Goal: Task Accomplishment & Management: Complete application form

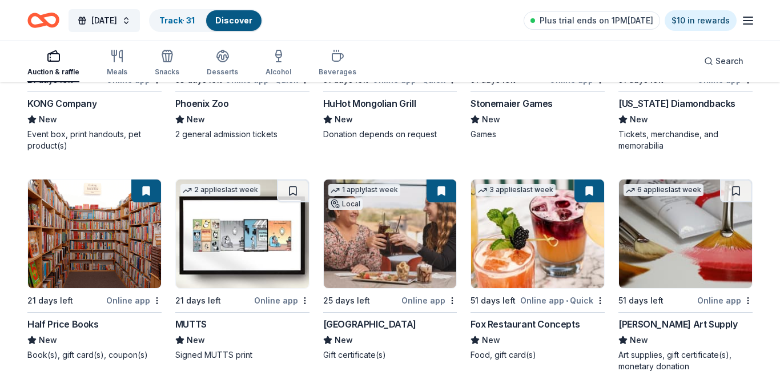
scroll to position [4206, 0]
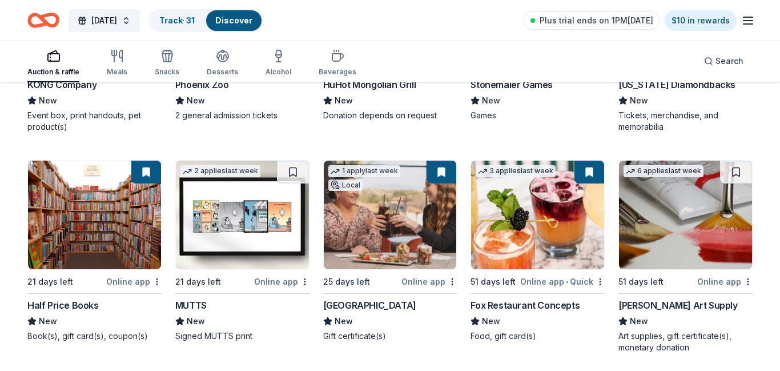
click at [532, 219] on img at bounding box center [537, 215] width 133 height 109
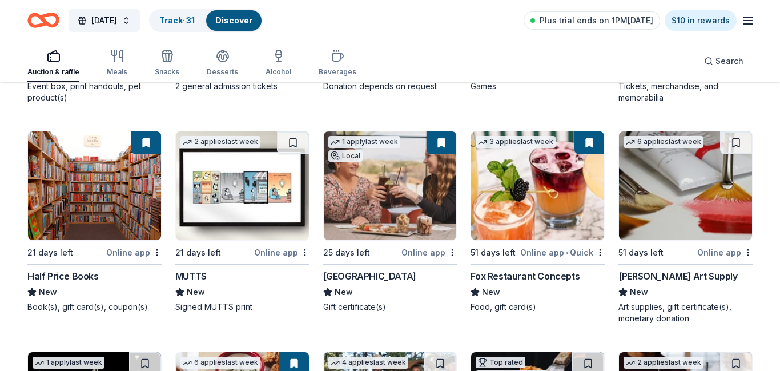
scroll to position [4235, 0]
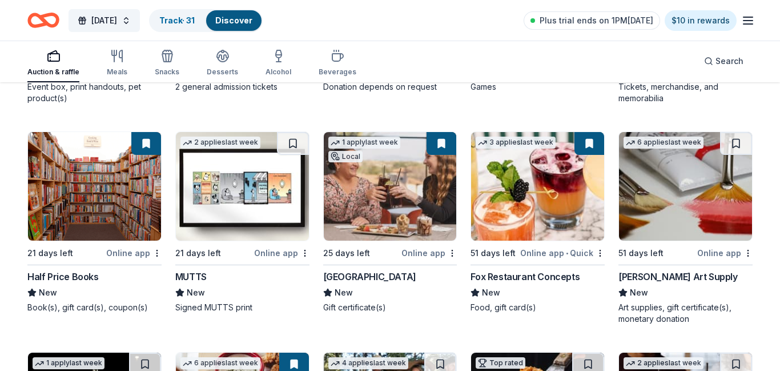
click at [698, 183] on img at bounding box center [685, 186] width 133 height 109
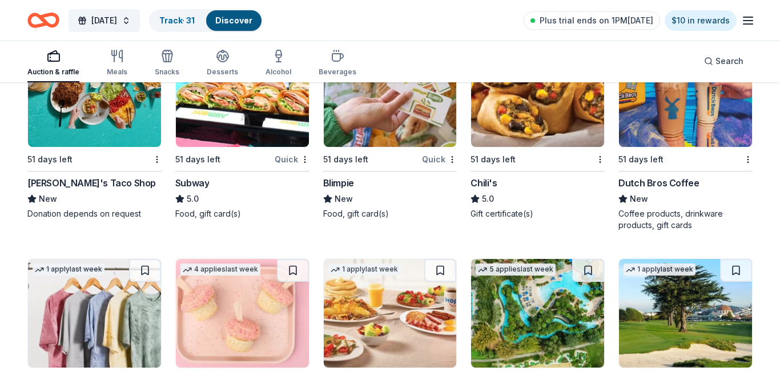
scroll to position [6880, 0]
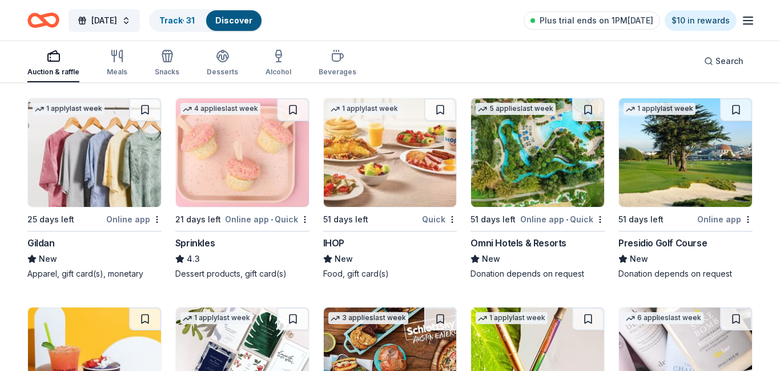
click at [256, 217] on div "Online app • Quick" at bounding box center [267, 219] width 85 height 14
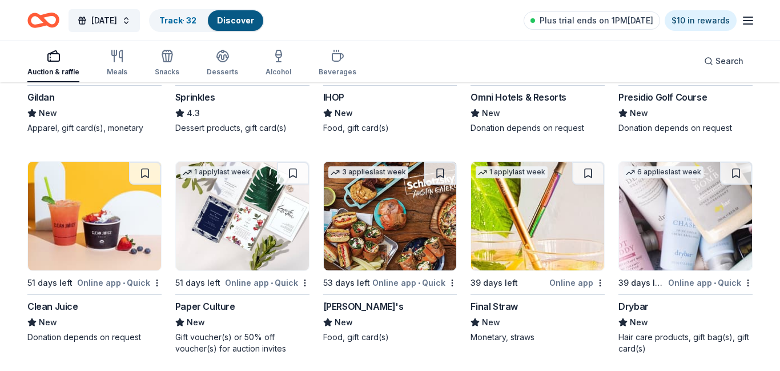
scroll to position [7043, 0]
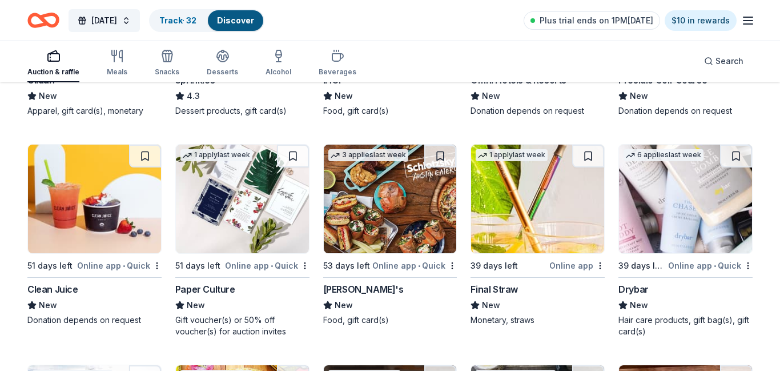
click at [135, 234] on img at bounding box center [94, 199] width 133 height 109
click at [711, 234] on img at bounding box center [685, 199] width 133 height 109
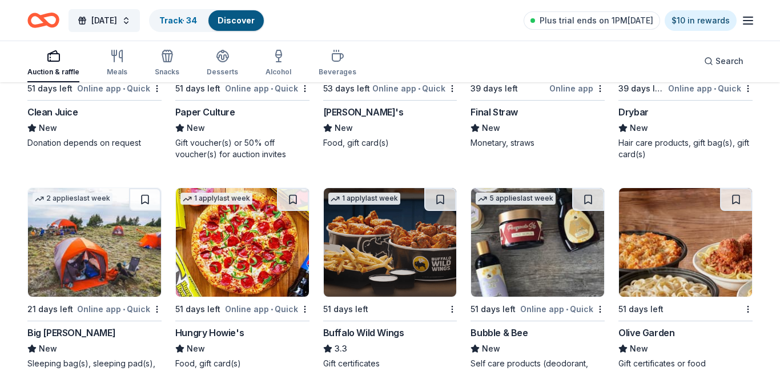
scroll to position [7250, 0]
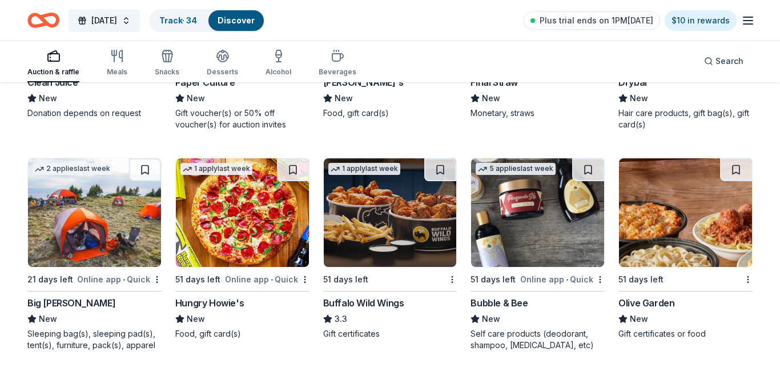
click at [117, 231] on img at bounding box center [94, 212] width 133 height 109
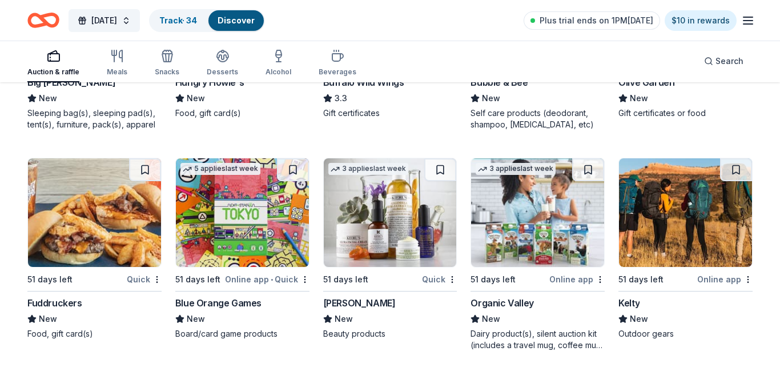
scroll to position [7471, 0]
click at [242, 225] on img at bounding box center [242, 212] width 133 height 109
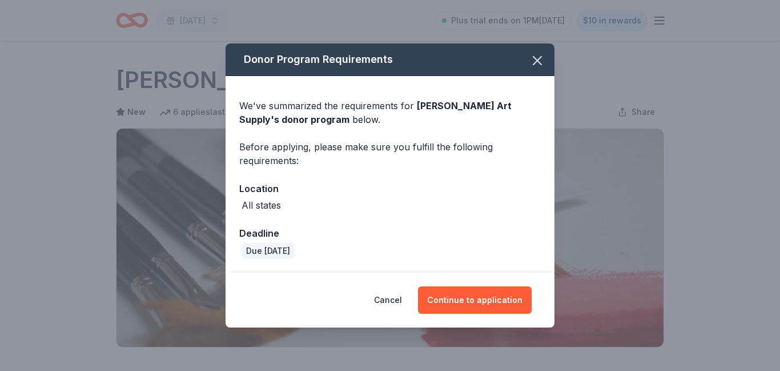
scroll to position [311, 0]
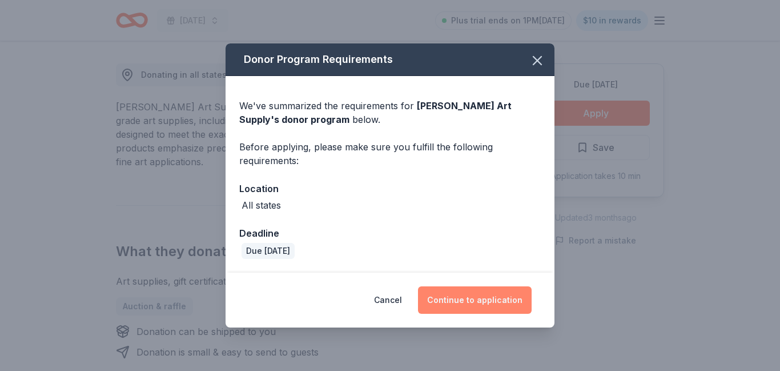
click at [480, 295] on button "Continue to application" at bounding box center [475, 299] width 114 height 27
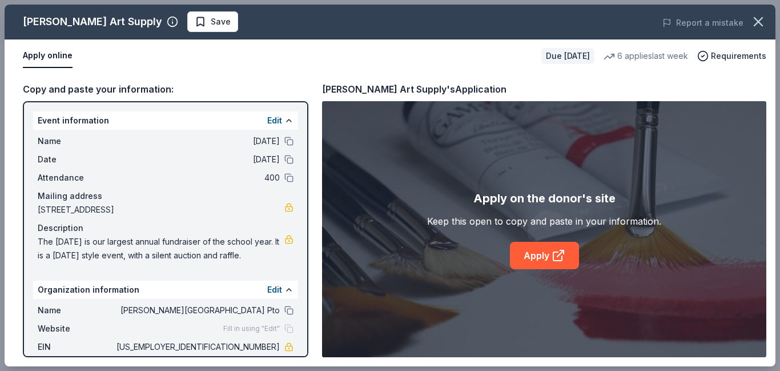
scroll to position [498, 0]
click at [536, 253] on link "Apply" at bounding box center [544, 255] width 69 height 27
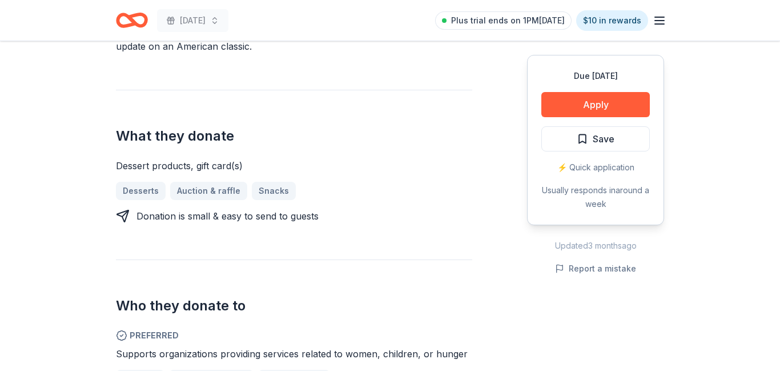
scroll to position [456, 0]
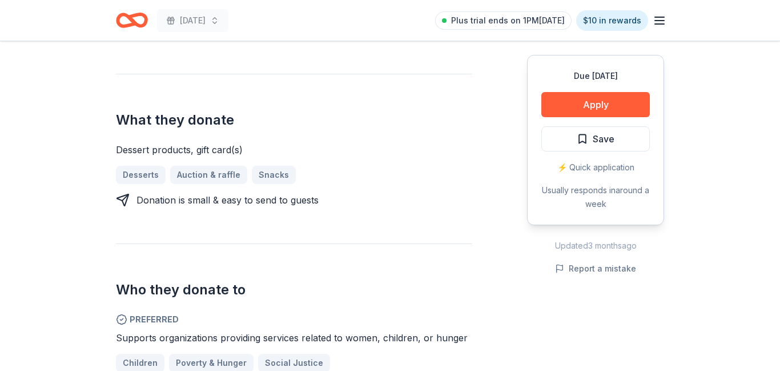
click at [256, 243] on div "Who they donate to Preferred Supports organizations providing services related …" at bounding box center [294, 318] width 357 height 151
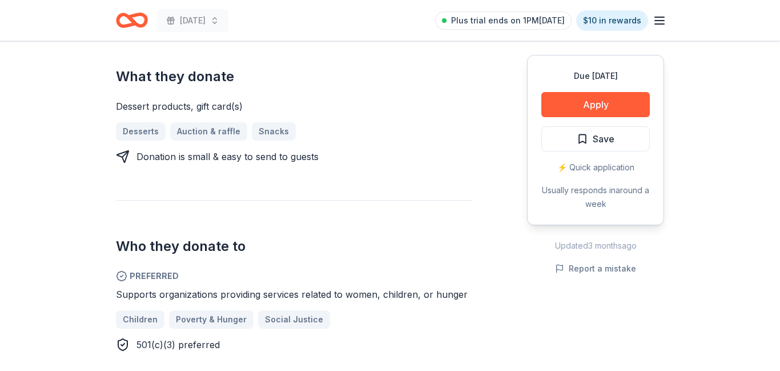
scroll to position [501, 0]
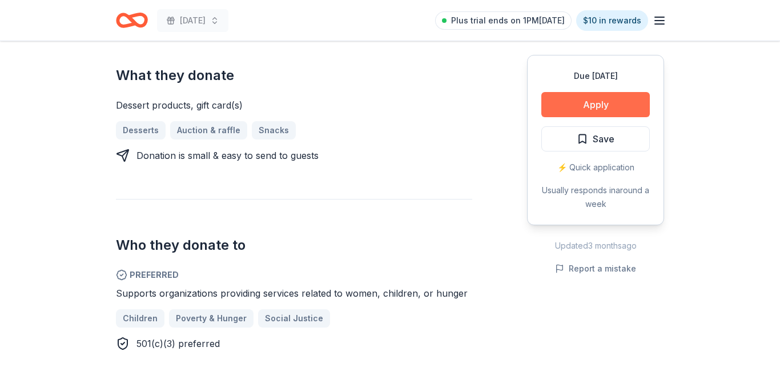
click at [579, 105] on button "Apply" at bounding box center [596, 104] width 109 height 25
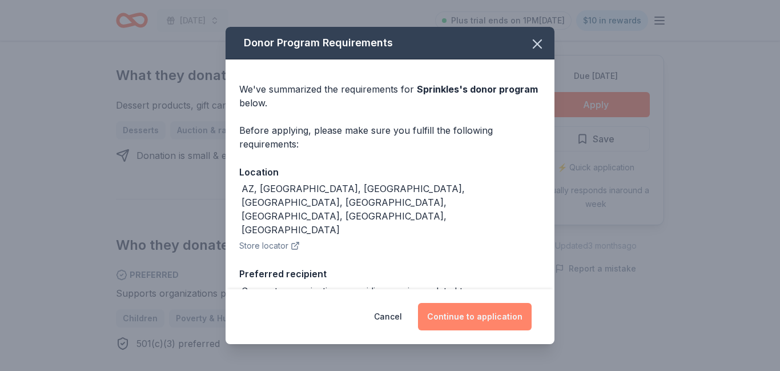
click at [518, 318] on button "Continue to application" at bounding box center [475, 316] width 114 height 27
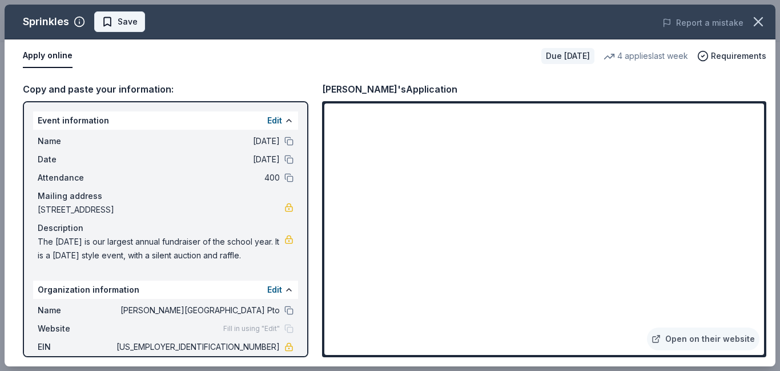
click at [127, 14] on button "Save" at bounding box center [119, 21] width 51 height 21
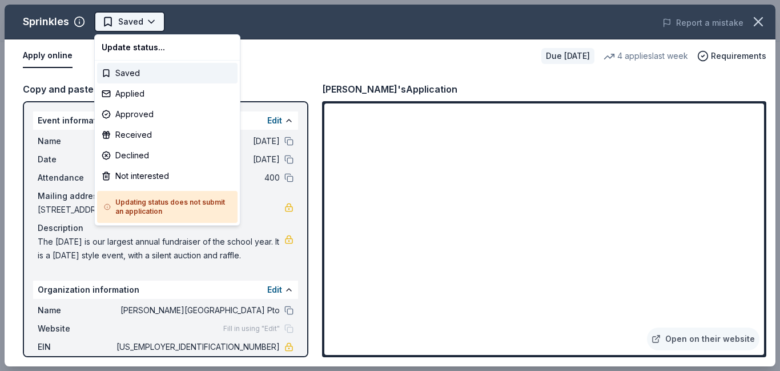
scroll to position [0, 0]
click at [162, 94] on div "Applied" at bounding box center [167, 93] width 141 height 21
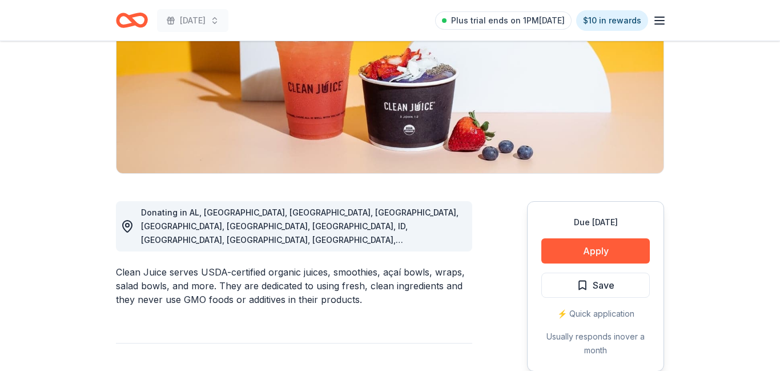
scroll to position [175, 0]
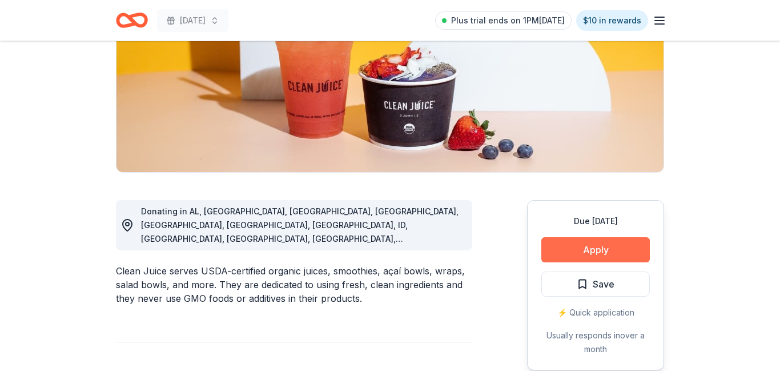
click at [607, 249] on button "Apply" at bounding box center [596, 249] width 109 height 25
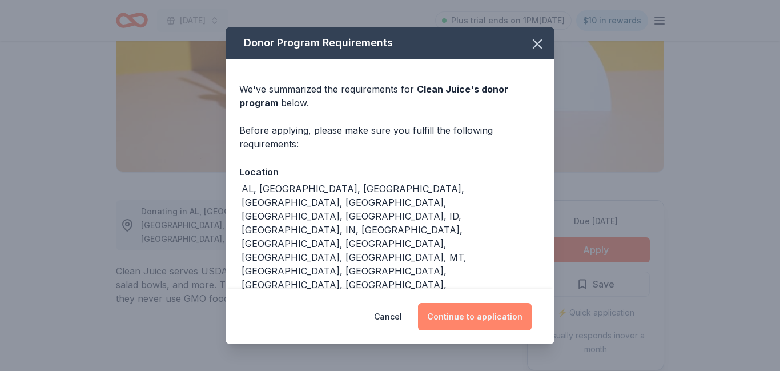
click at [487, 303] on button "Continue to application" at bounding box center [475, 316] width 114 height 27
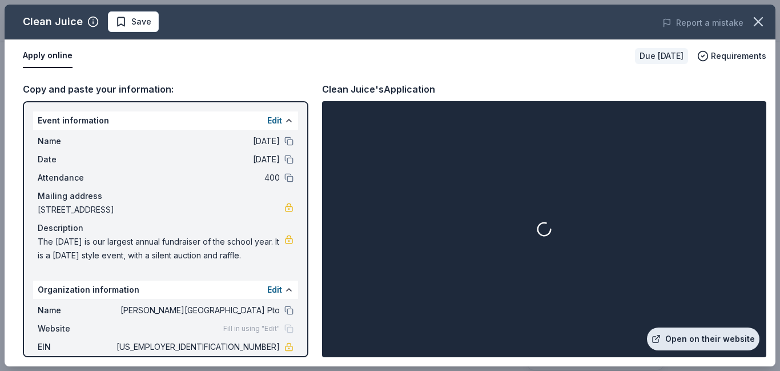
click at [700, 348] on link "Open on their website" at bounding box center [703, 338] width 113 height 23
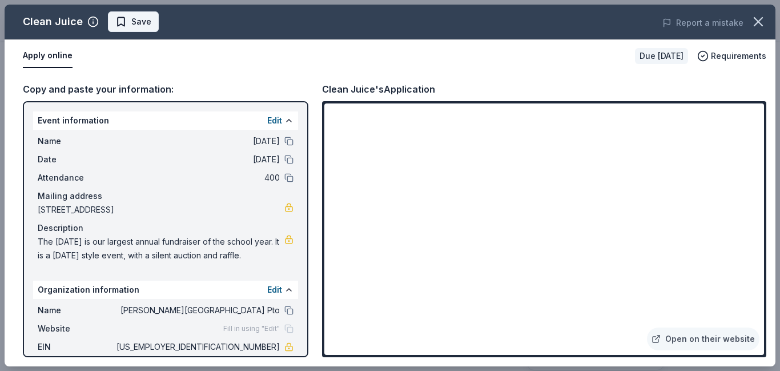
click at [131, 24] on span "Save" at bounding box center [141, 22] width 20 height 14
click at [161, 25] on body "Harvest Festival Plus trial ends on 1PM, 8/31 $10 in rewards Due in 51 days Sha…" at bounding box center [390, 10] width 780 height 371
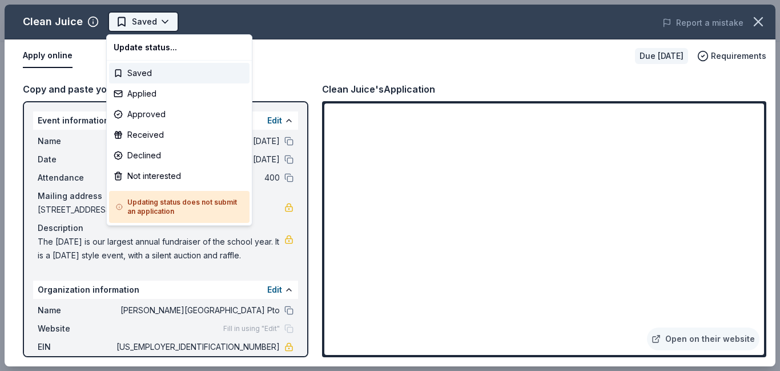
scroll to position [0, 0]
click at [156, 92] on div "Applied" at bounding box center [179, 93] width 141 height 21
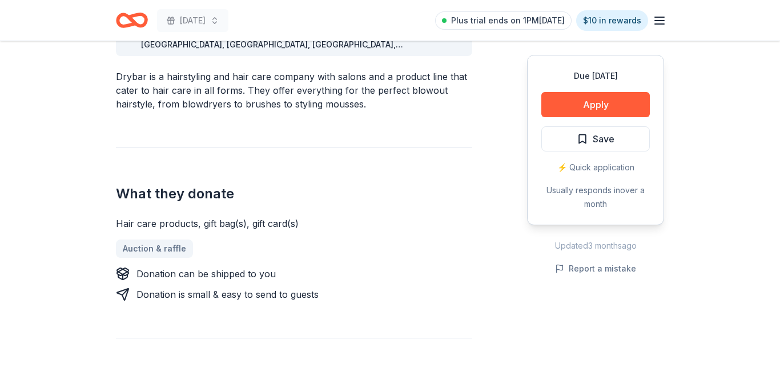
scroll to position [198, 0]
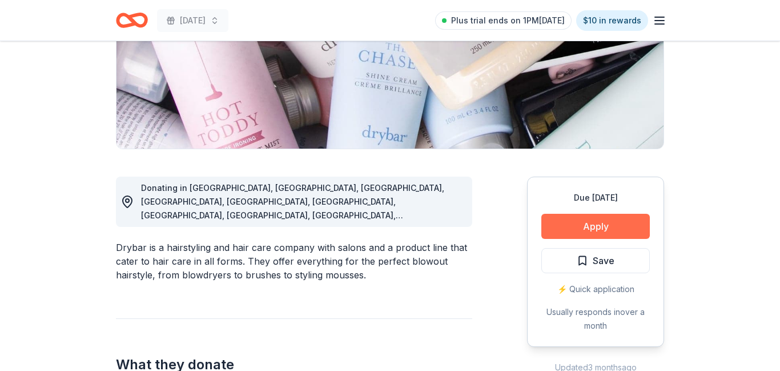
click at [579, 224] on button "Apply" at bounding box center [596, 226] width 109 height 25
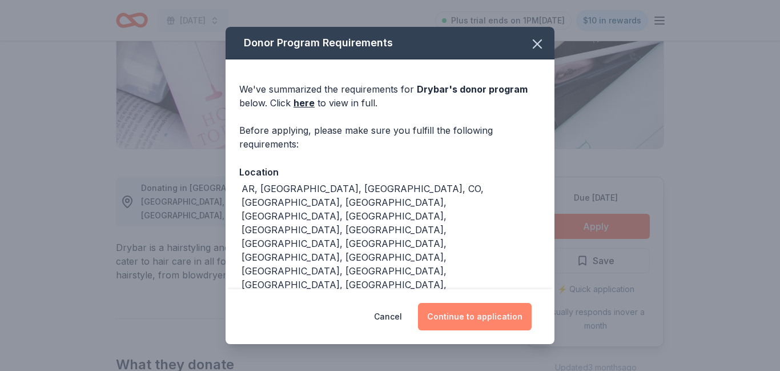
click at [469, 325] on button "Continue to application" at bounding box center [475, 316] width 114 height 27
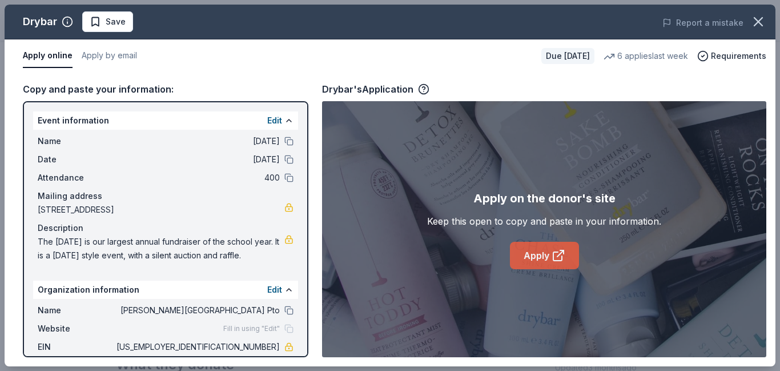
click at [536, 259] on link "Apply" at bounding box center [544, 255] width 69 height 27
click at [118, 23] on span "Save" at bounding box center [116, 22] width 20 height 14
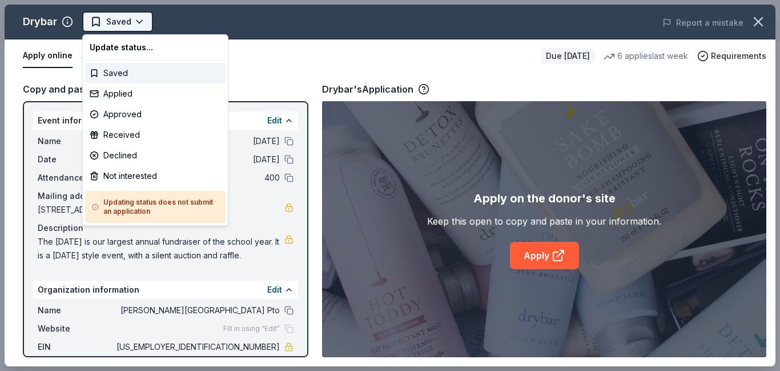
scroll to position [0, 0]
click at [141, 98] on div "Applied" at bounding box center [155, 93] width 141 height 21
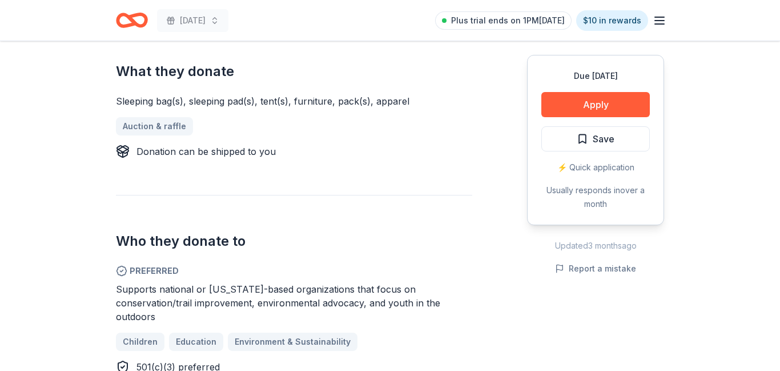
scroll to position [464, 0]
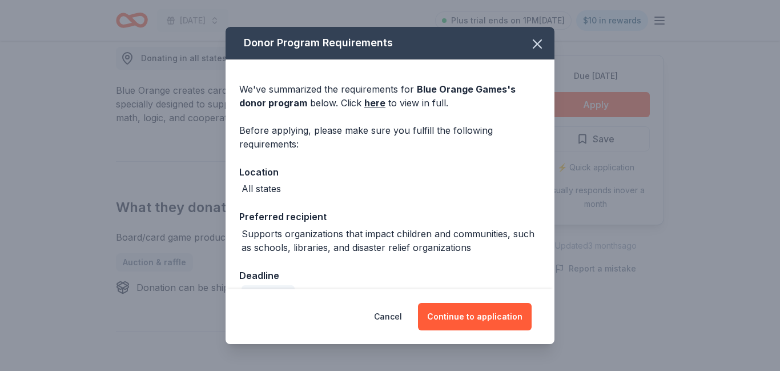
scroll to position [26, 0]
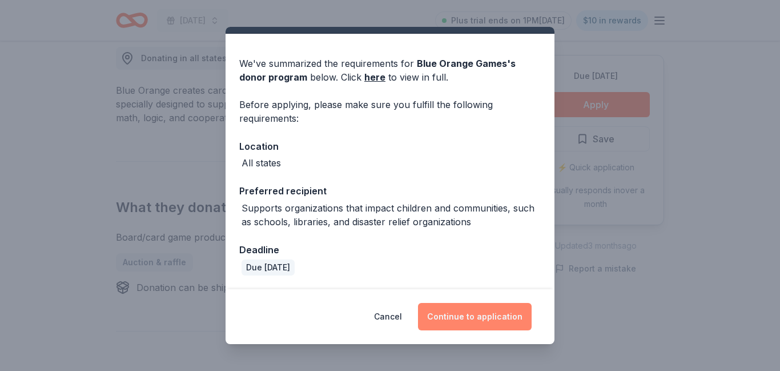
click at [506, 313] on button "Continue to application" at bounding box center [475, 316] width 114 height 27
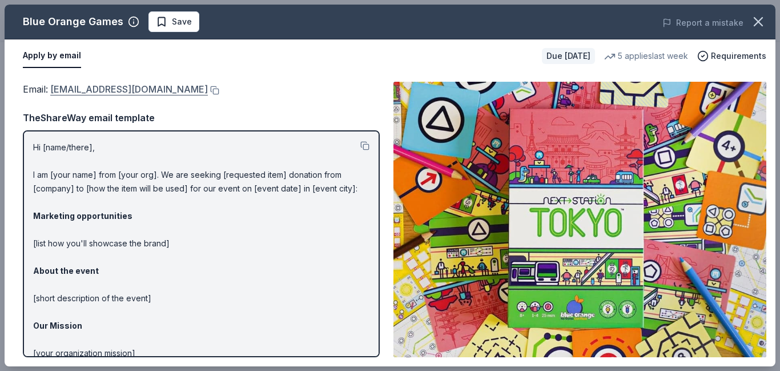
click at [235, 58] on div "Blue Orange Games Save Report a mistake Apply by email Due [DATE] 5 applies las…" at bounding box center [390, 186] width 771 height 362
click at [208, 91] on button at bounding box center [213, 90] width 11 height 9
click at [361, 145] on button at bounding box center [365, 145] width 9 height 9
